Goal: Information Seeking & Learning: Learn about a topic

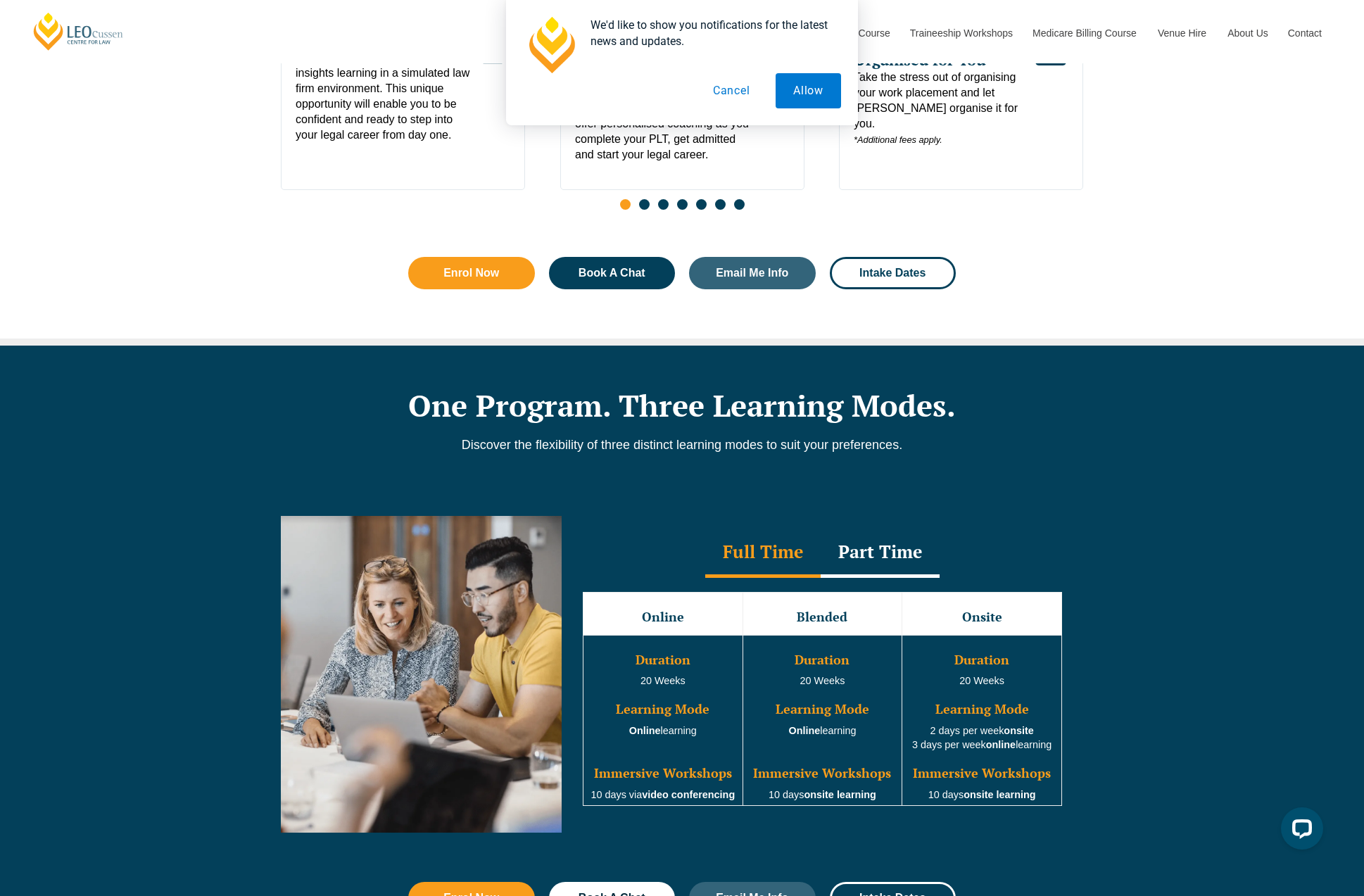
drag, startPoint x: 721, startPoint y: 96, endPoint x: 793, endPoint y: 101, distance: 72.2
click at [720, 96] on button "Cancel" at bounding box center [731, 90] width 72 height 35
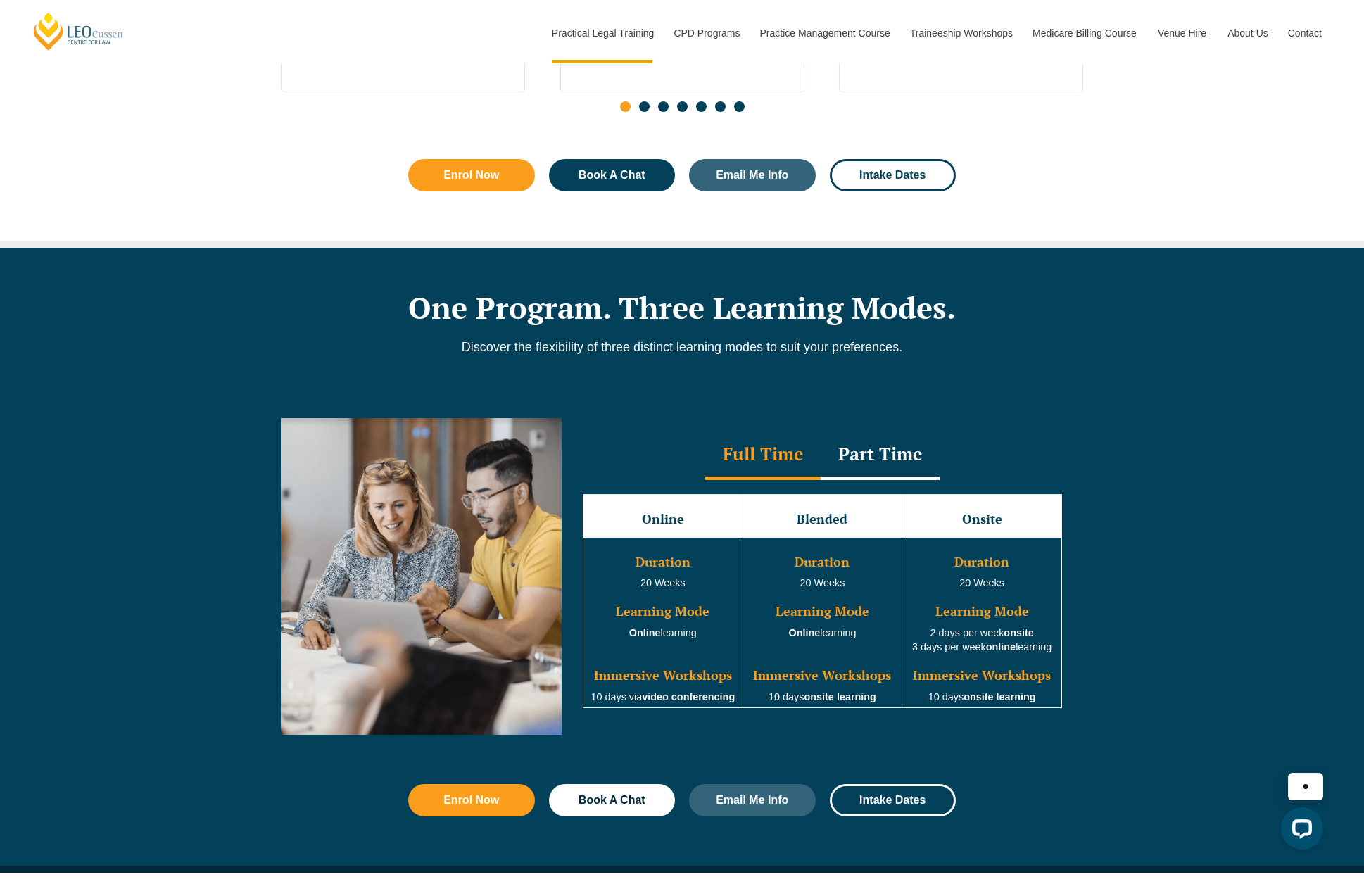
scroll to position [1134, 0]
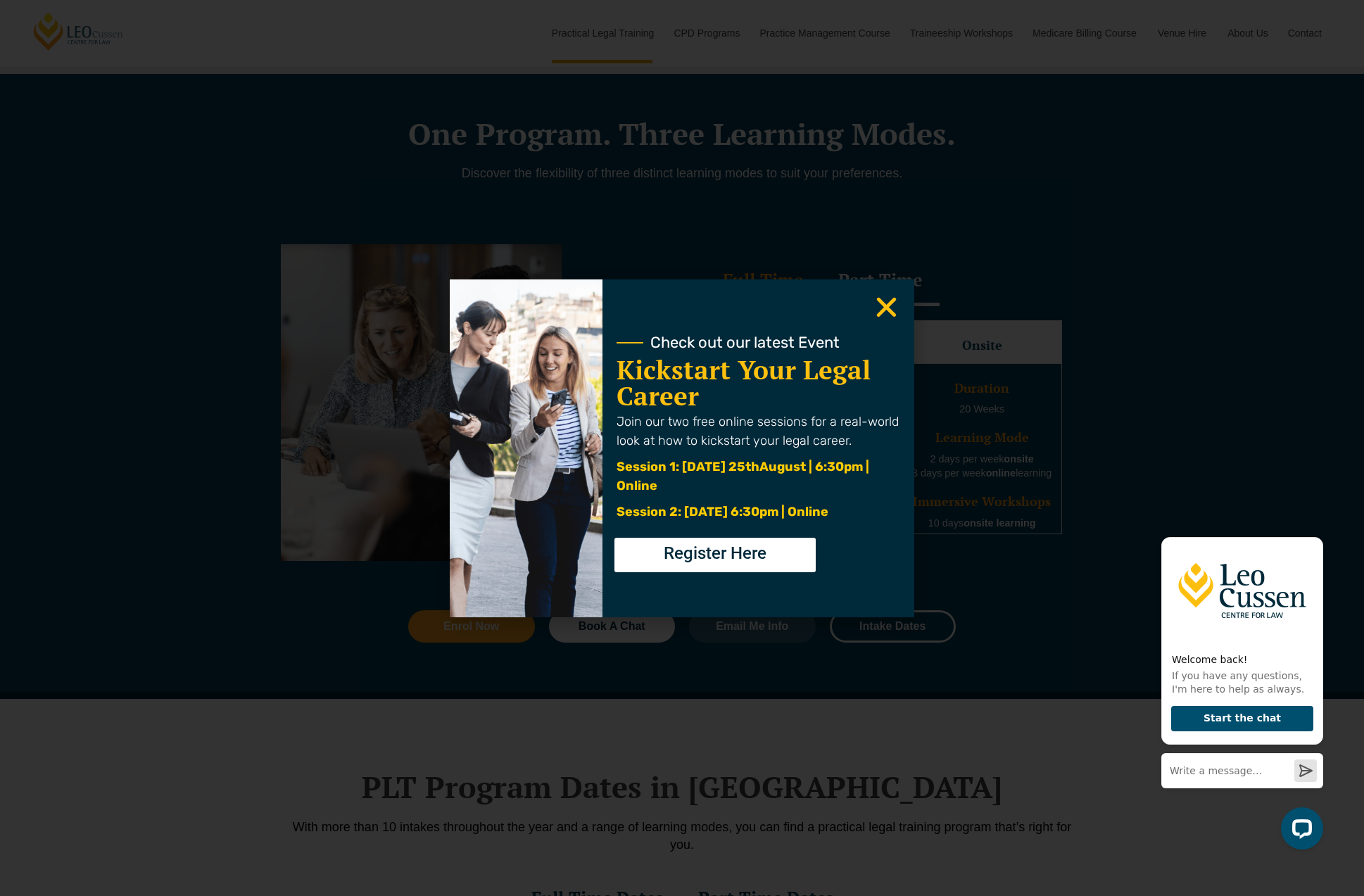
click at [887, 305] on use "Close" at bounding box center [886, 306] width 20 height 20
click at [898, 307] on icon "Close" at bounding box center [886, 307] width 28 height 28
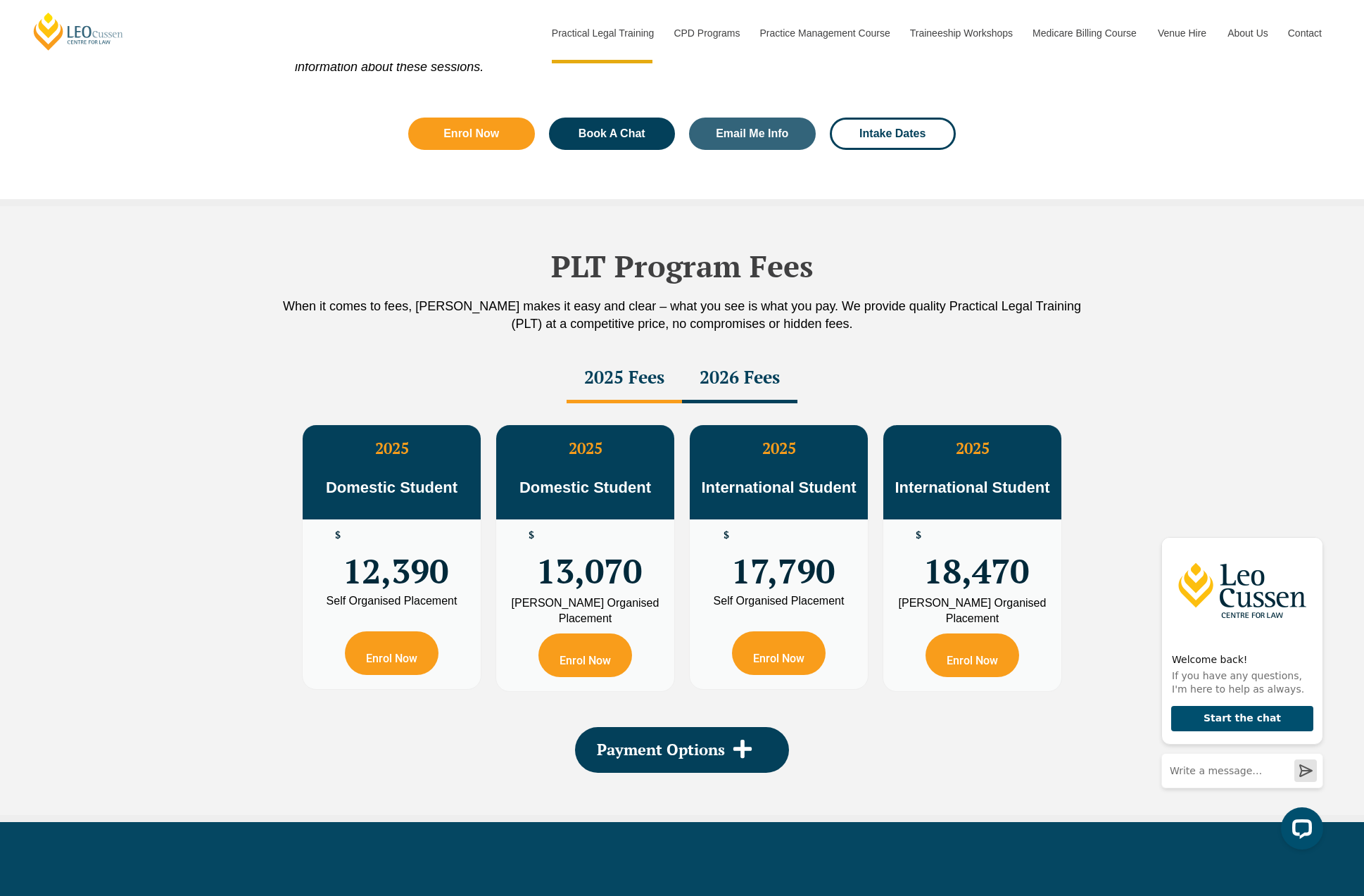
scroll to position [2288, 0]
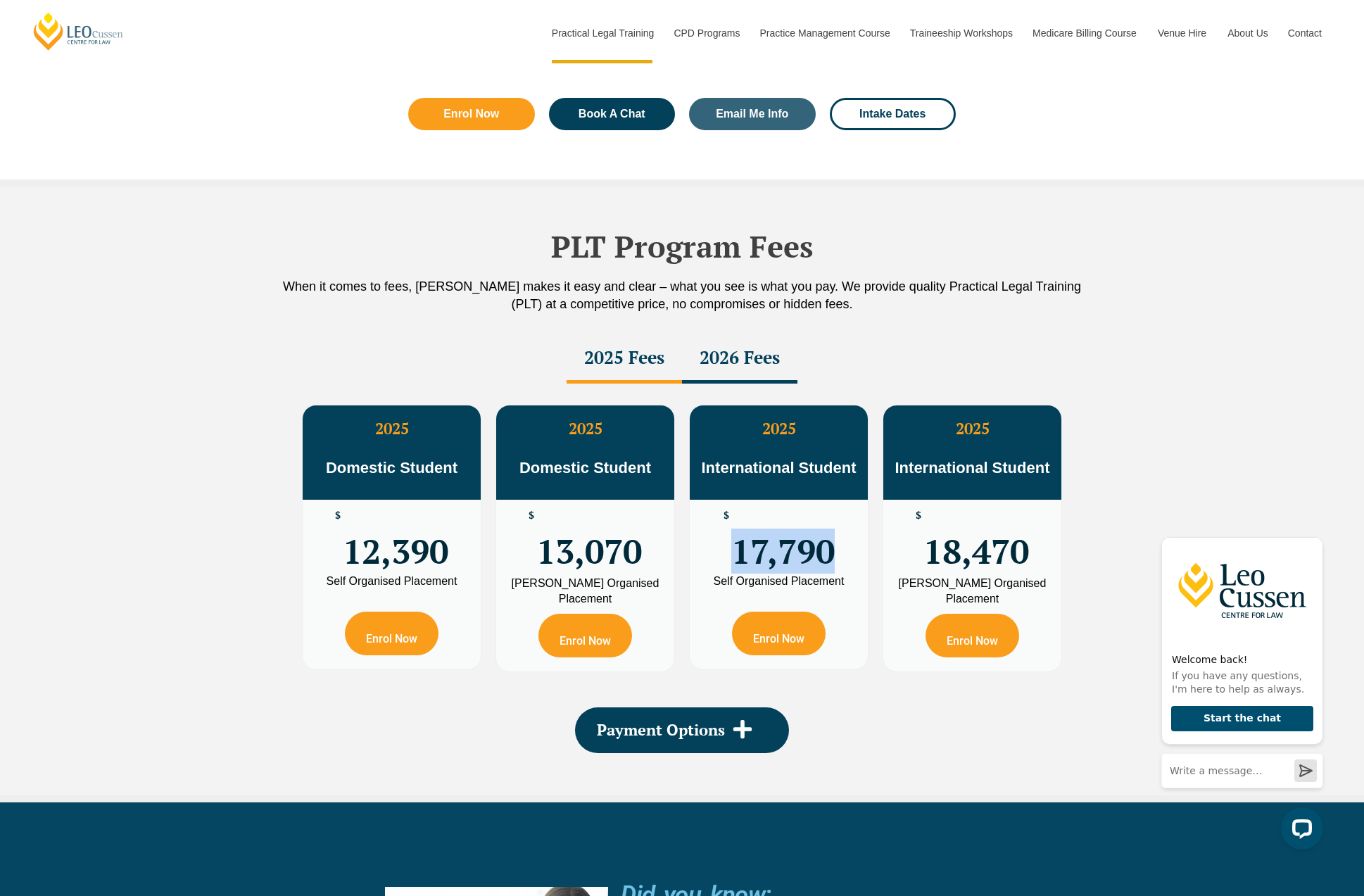
drag, startPoint x: 844, startPoint y: 559, endPoint x: 721, endPoint y: 565, distance: 123.1
click at [721, 565] on div "$ 17,790" at bounding box center [779, 538] width 178 height 76
click at [744, 380] on div "2026 Fees" at bounding box center [740, 359] width 115 height 49
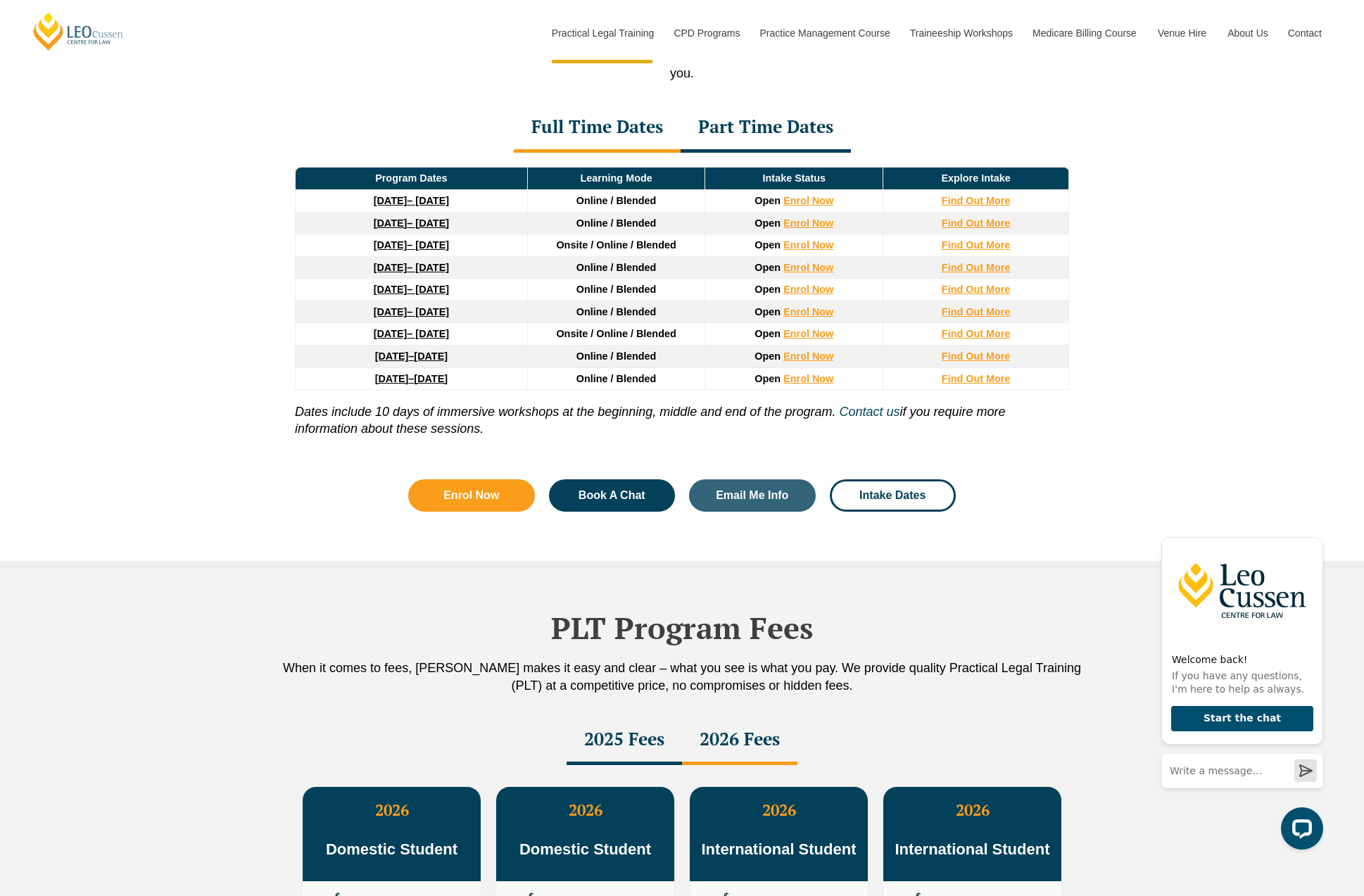
scroll to position [1369, 0]
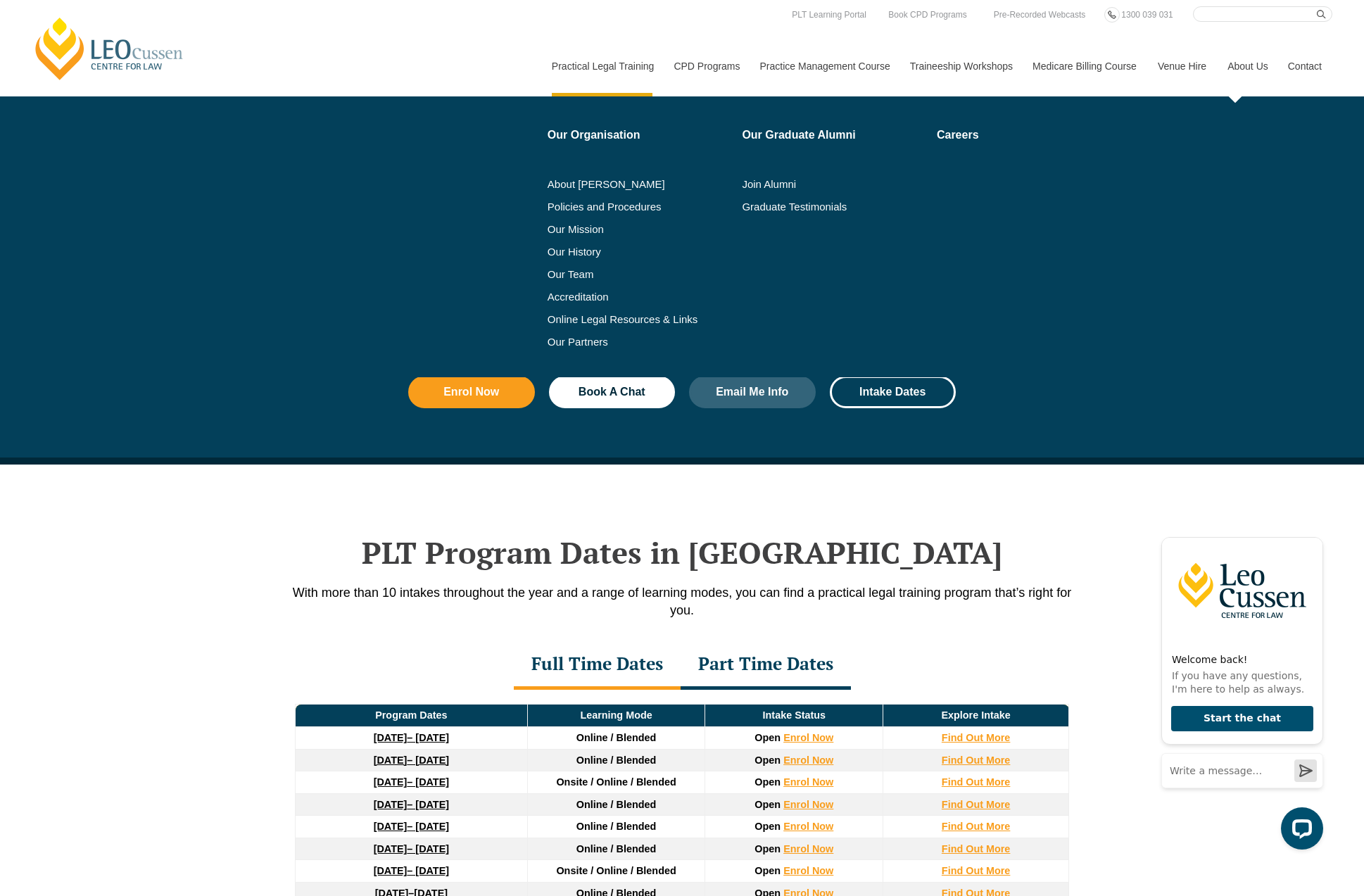
click at [1244, 76] on link "About Us" at bounding box center [1247, 66] width 60 height 60
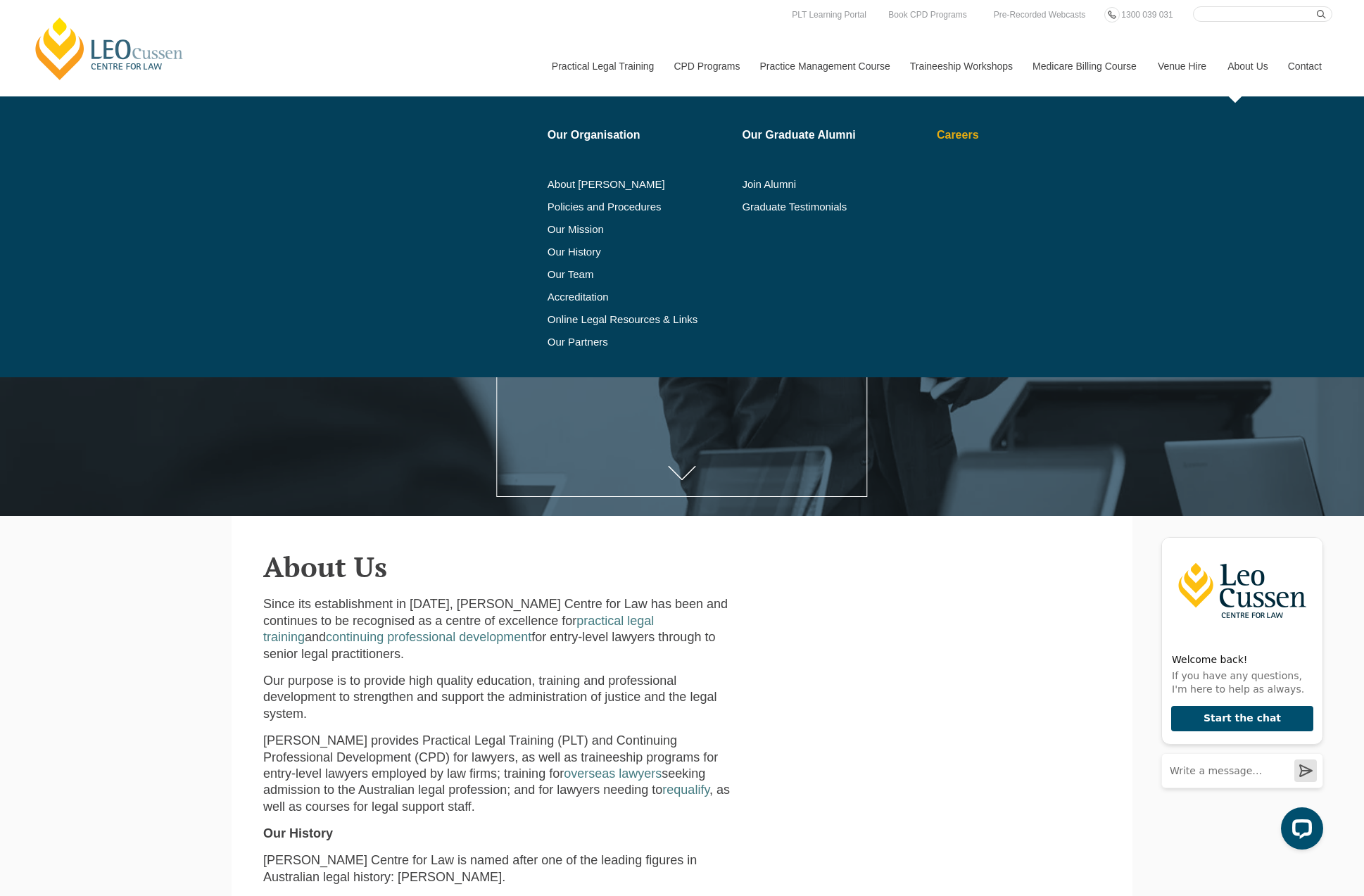
click at [941, 135] on link "Careers" at bounding box center [1017, 135] width 160 height 11
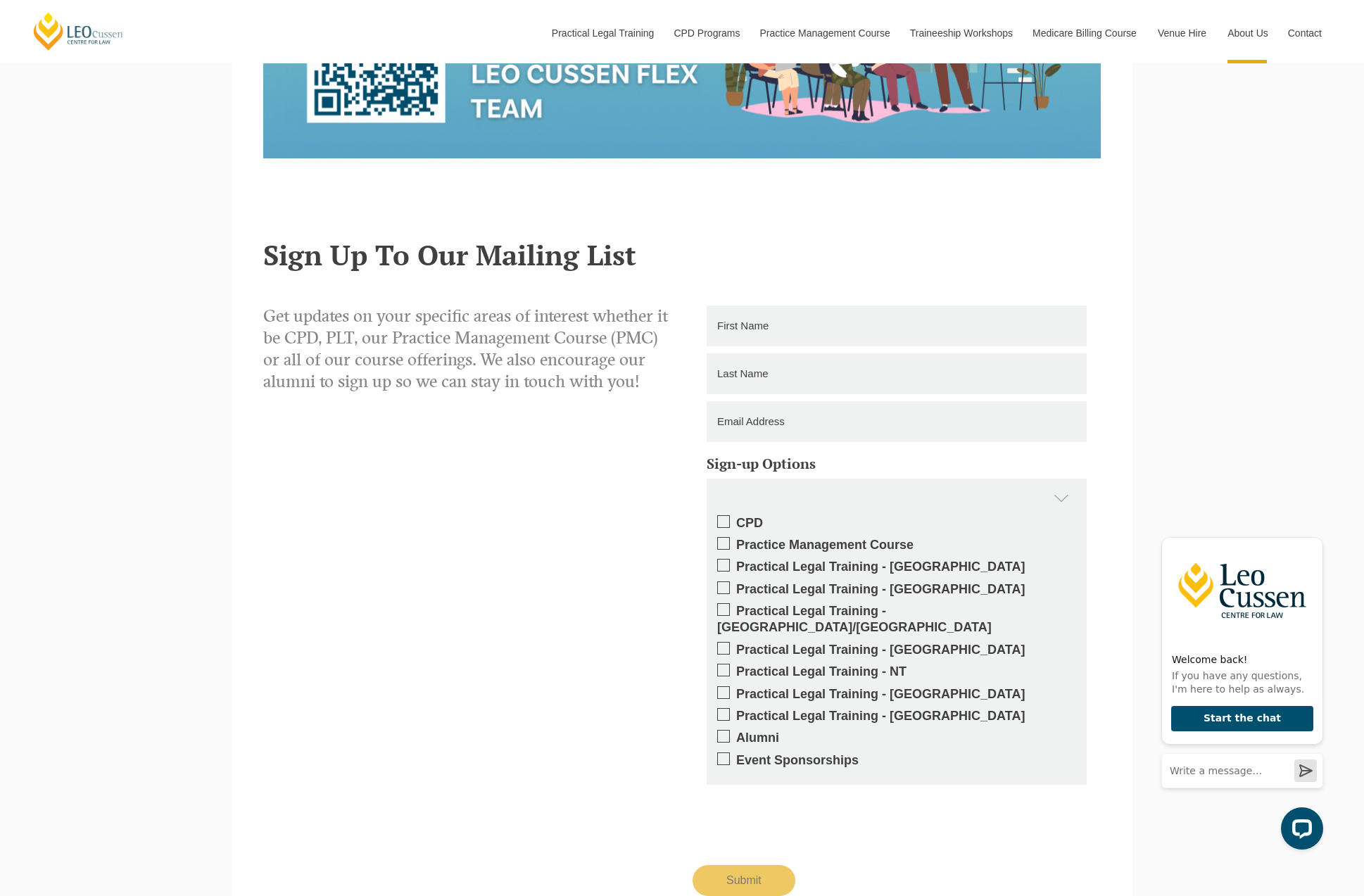
scroll to position [2054, 0]
